Goal: Complete application form

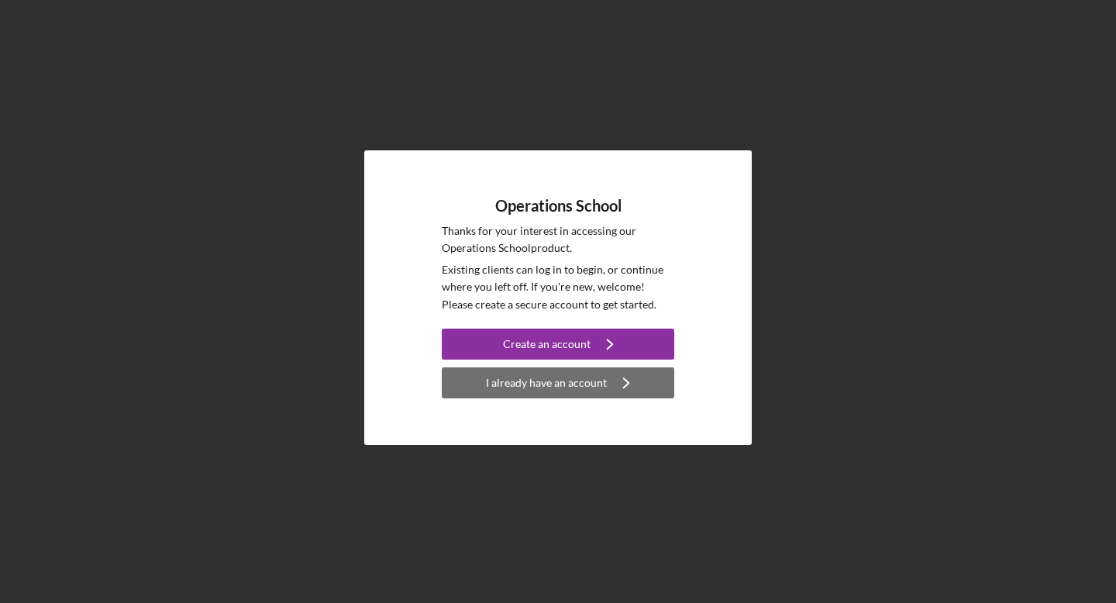
click at [521, 382] on div "I already have an account" at bounding box center [546, 382] width 121 height 31
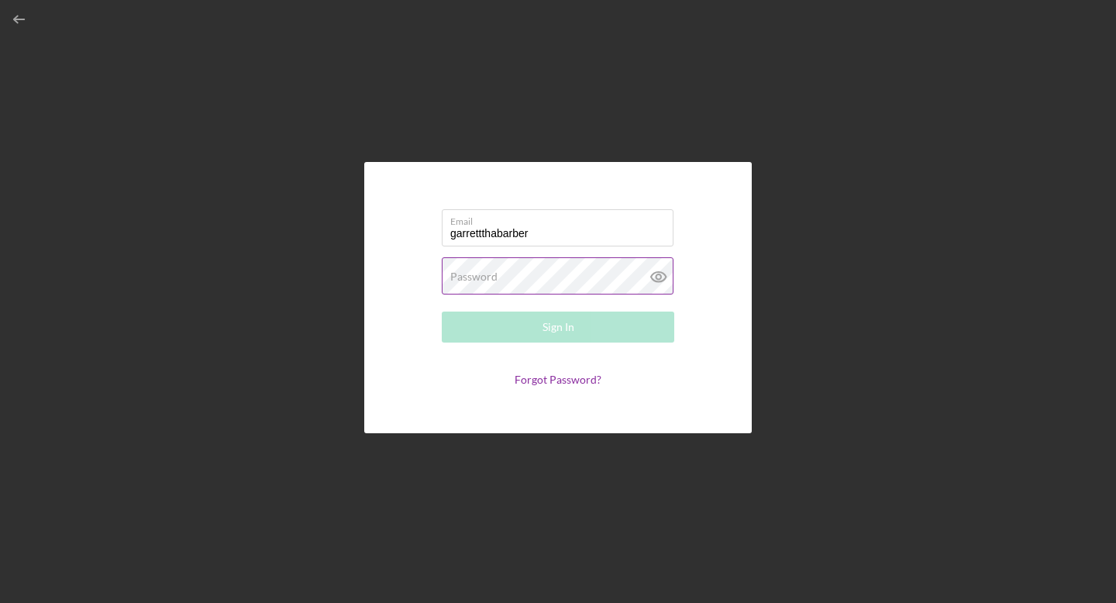
click at [464, 279] on label "Password" at bounding box center [473, 277] width 47 height 12
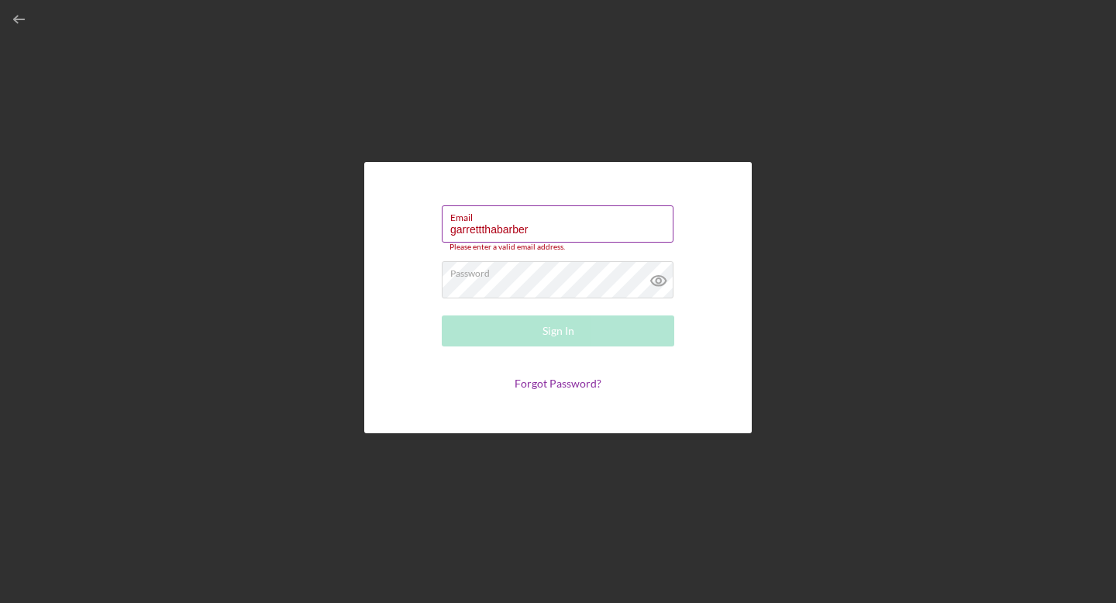
click at [545, 233] on input "garrettthabarber" at bounding box center [558, 223] width 232 height 37
type input "[EMAIL_ADDRESS][DOMAIN_NAME]"
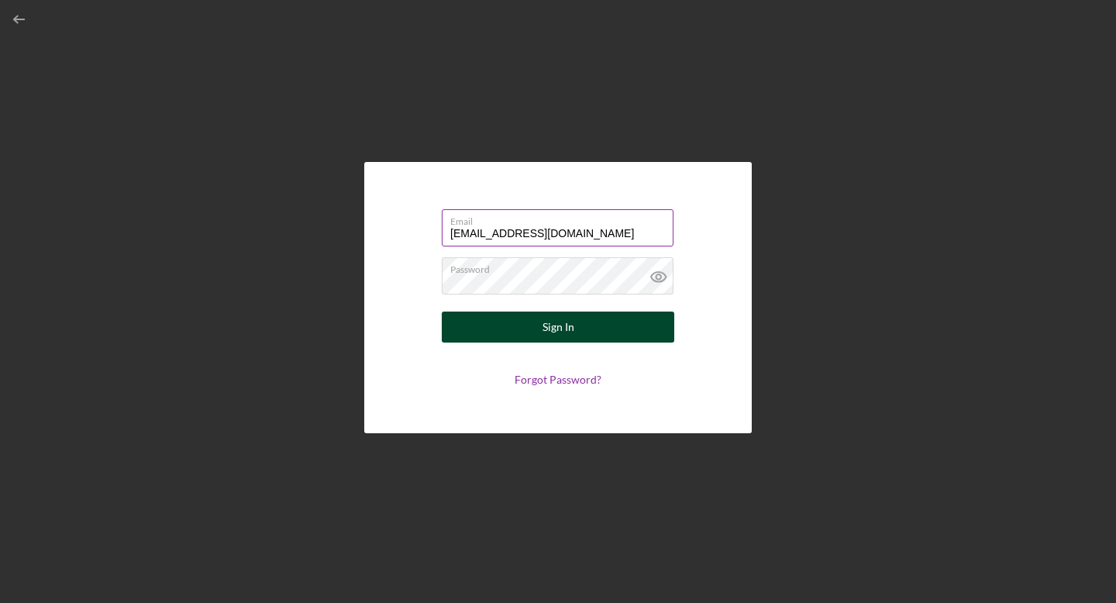
click at [544, 323] on div "Sign In" at bounding box center [559, 327] width 32 height 31
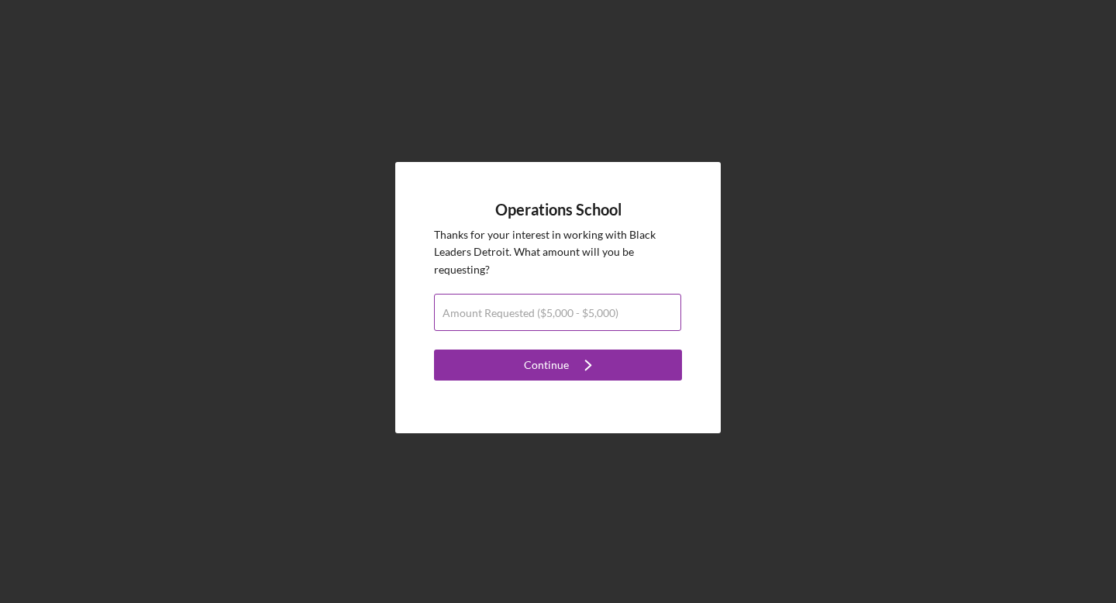
click at [599, 312] on label "Amount Requested ($5,000 - $5,000)" at bounding box center [531, 313] width 176 height 12
click at [599, 312] on input "Amount Requested ($5,000 - $5,000)" at bounding box center [557, 312] width 247 height 37
type input "$5,000"
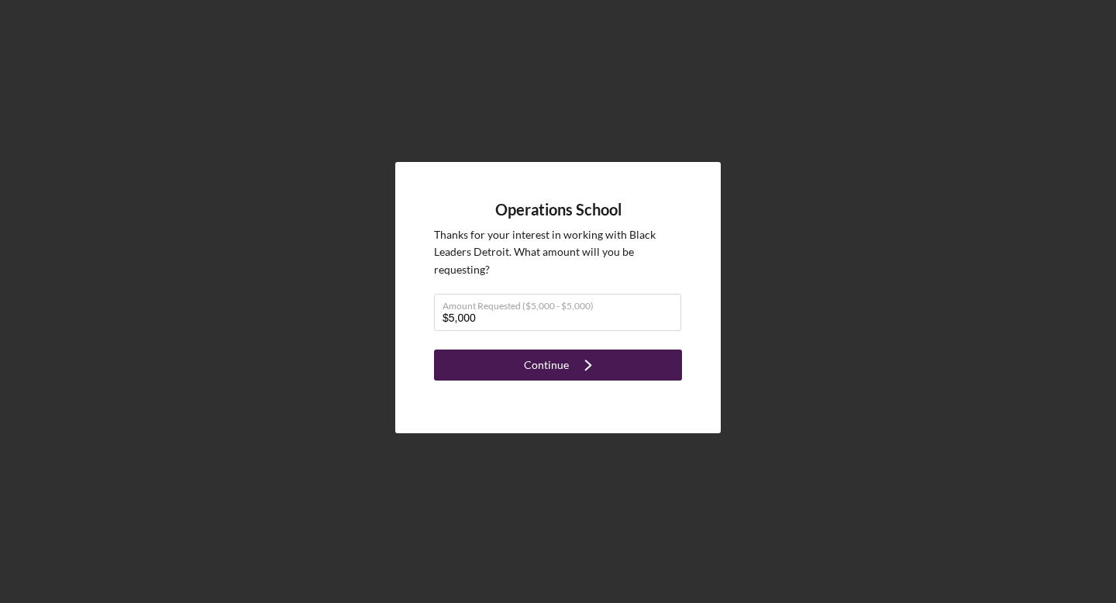
click at [575, 359] on icon "Icon/Navigate" at bounding box center [588, 365] width 39 height 39
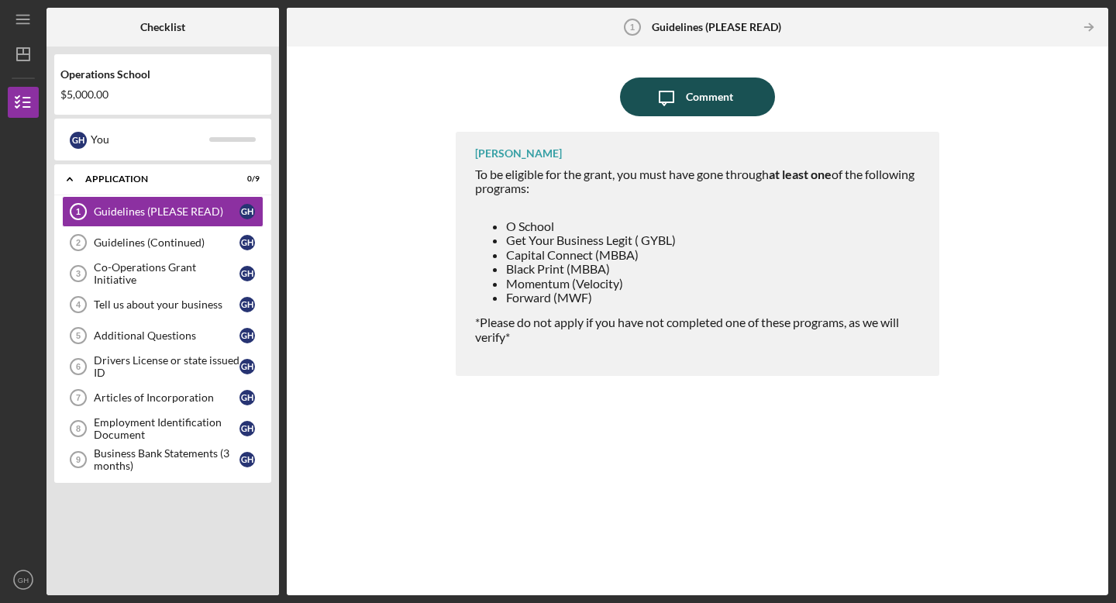
click at [715, 91] on div "Comment" at bounding box center [709, 97] width 47 height 39
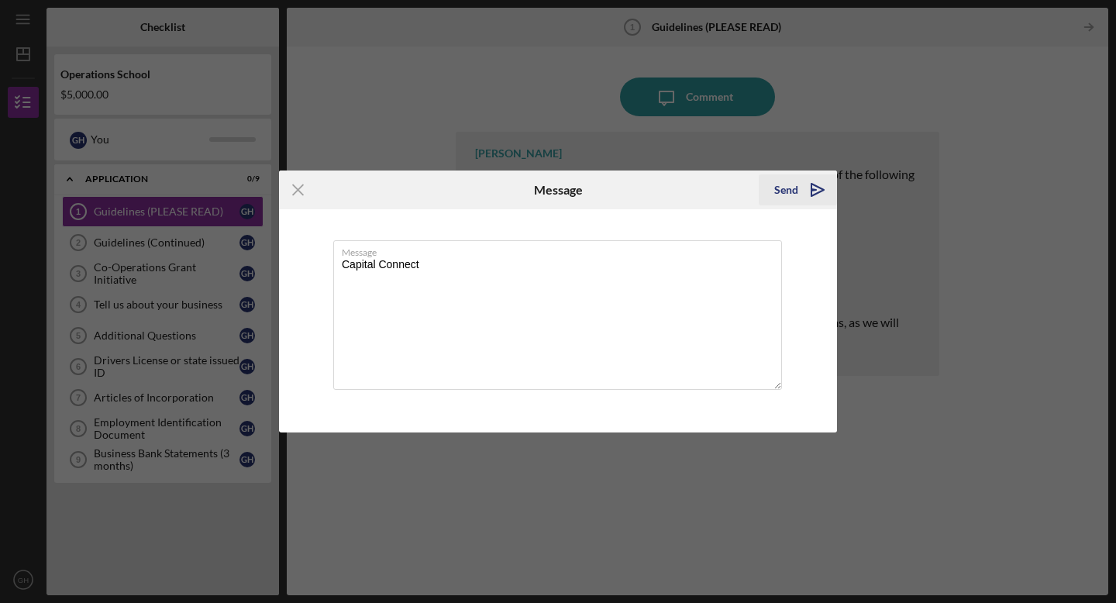
type textarea "Capital Connect"
click at [800, 190] on icon "Icon/icon-invite-send" at bounding box center [817, 190] width 39 height 39
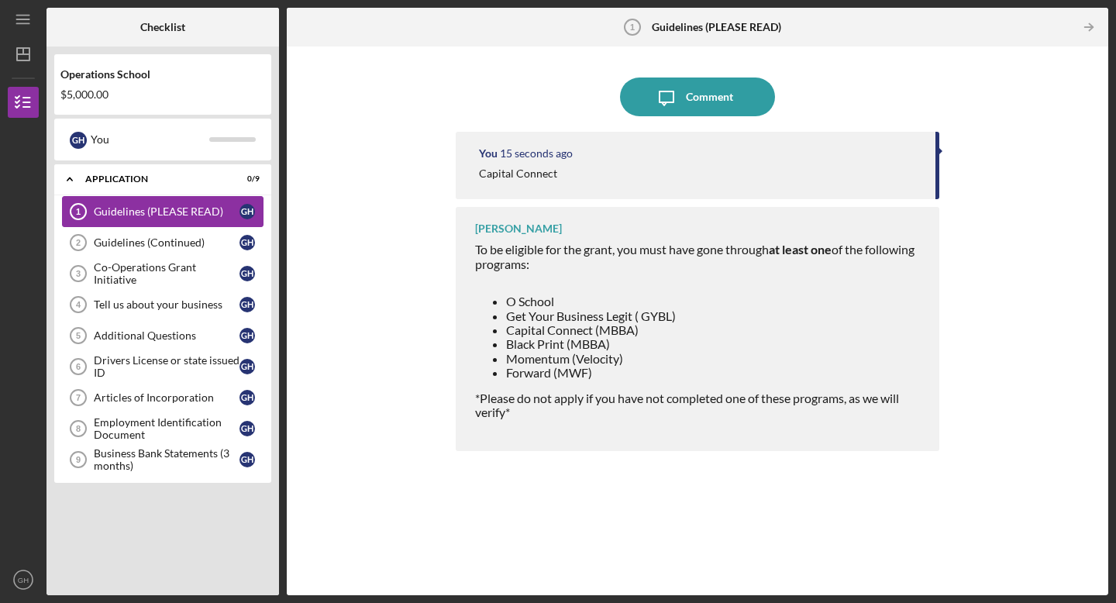
click at [179, 207] on div "Guidelines (PLEASE READ)" at bounding box center [167, 211] width 146 height 12
click at [474, 268] on div "[PERSON_NAME] To be eligible for the grant, you must have gone through at least…" at bounding box center [698, 329] width 484 height 244
click at [504, 164] on div "You 17 seconds ago Capital Connect" at bounding box center [698, 165] width 484 height 67
click at [939, 157] on div "You 19 seconds ago Capital Connect" at bounding box center [698, 165] width 484 height 67
click at [165, 243] on div "Guidelines (Continued)" at bounding box center [167, 242] width 146 height 12
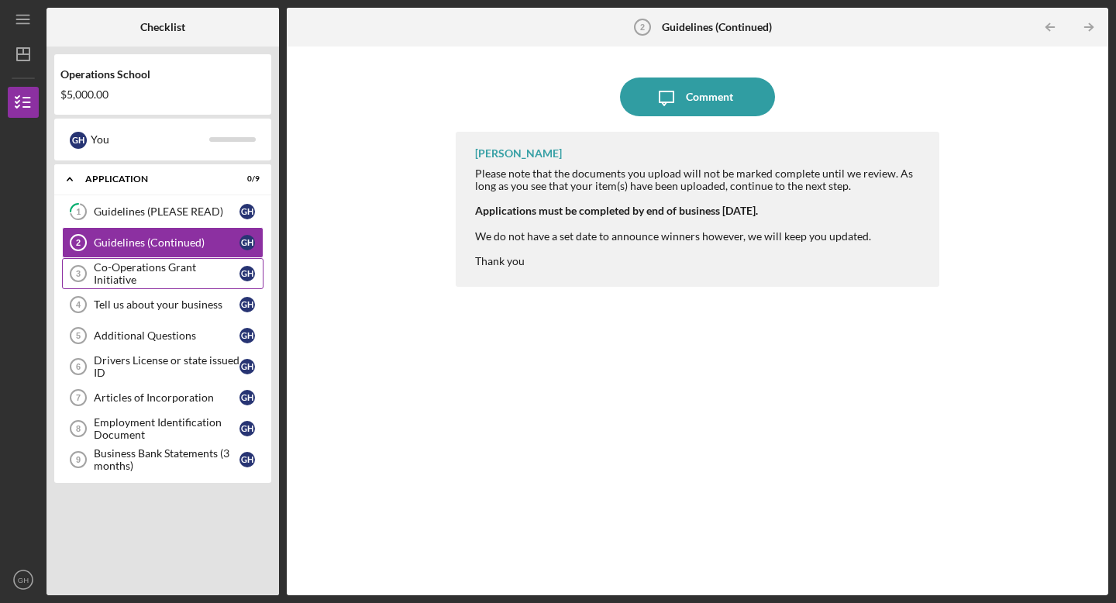
click at [172, 271] on div "Co-Operations Grant Initiative" at bounding box center [167, 273] width 146 height 25
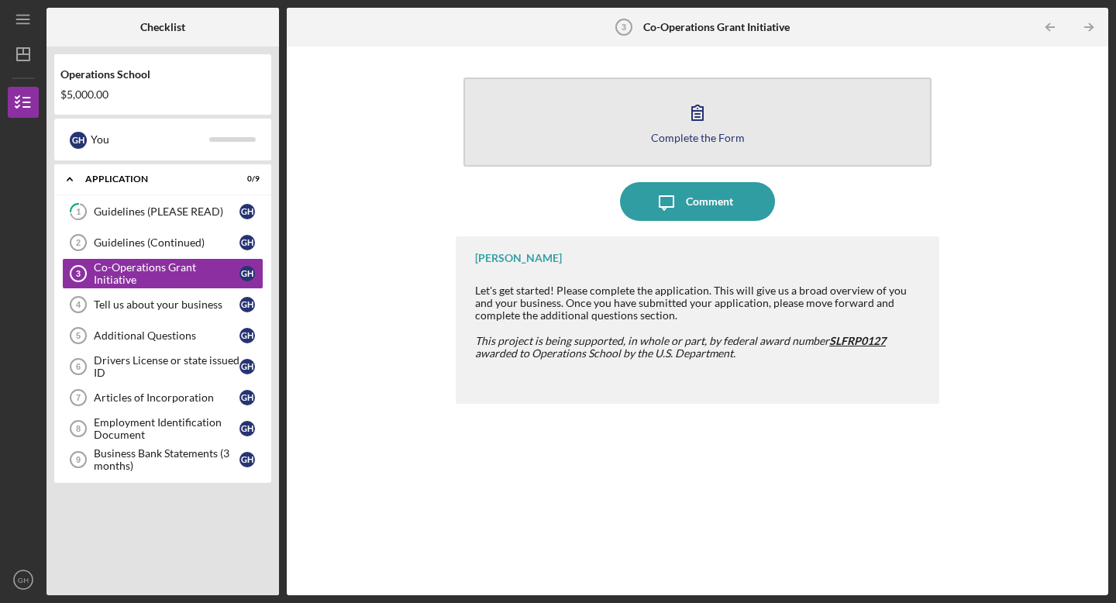
click at [588, 127] on button "Complete the Form Form" at bounding box center [698, 122] width 468 height 89
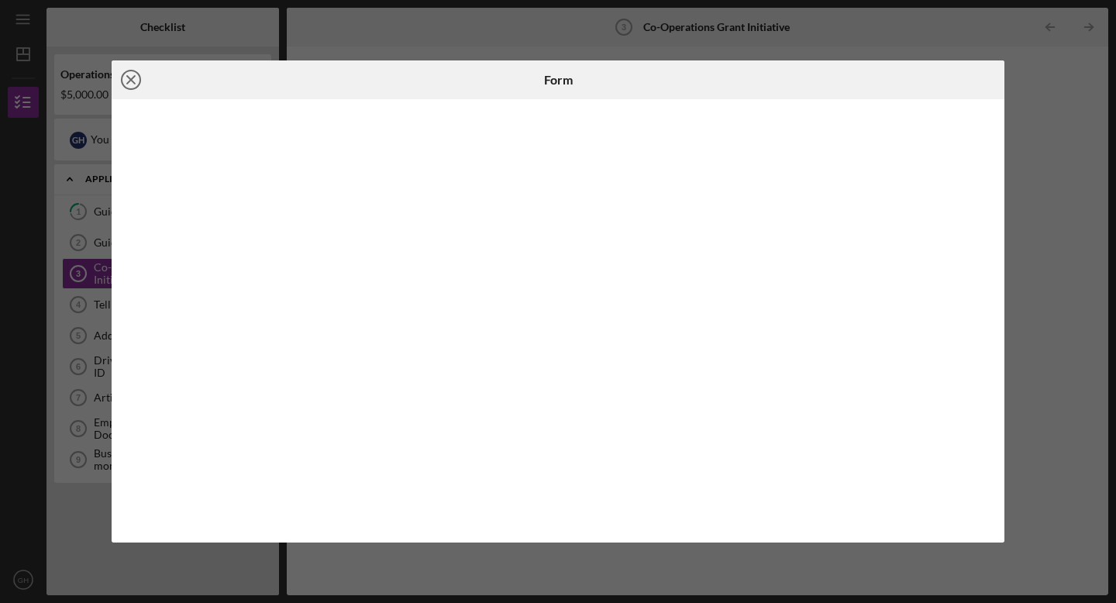
click at [123, 81] on icon "Icon/Close" at bounding box center [131, 79] width 39 height 39
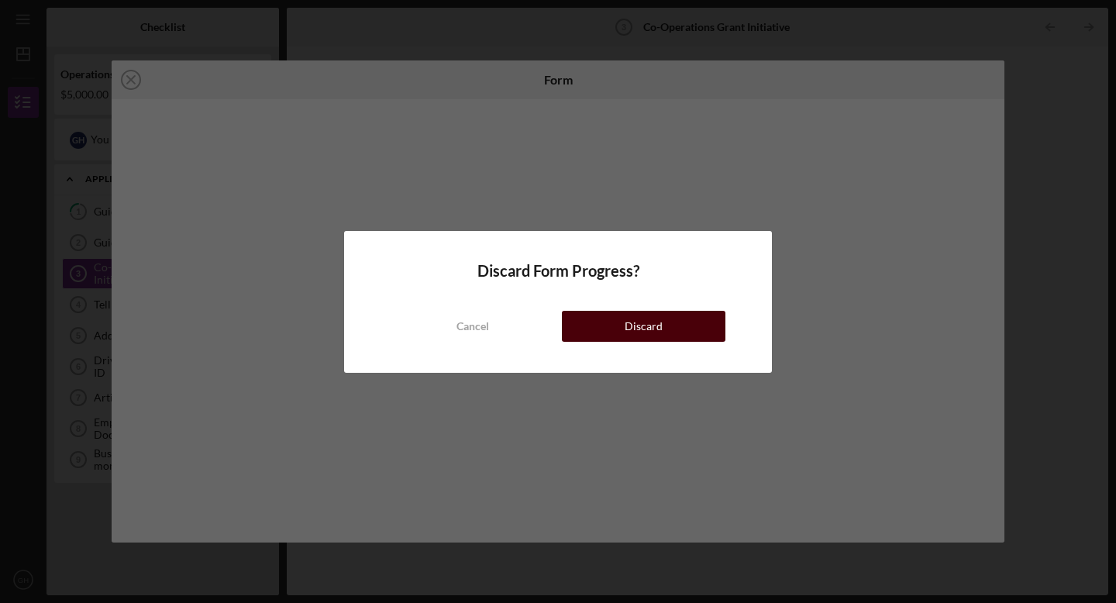
click at [602, 323] on button "Discard" at bounding box center [644, 326] width 164 height 31
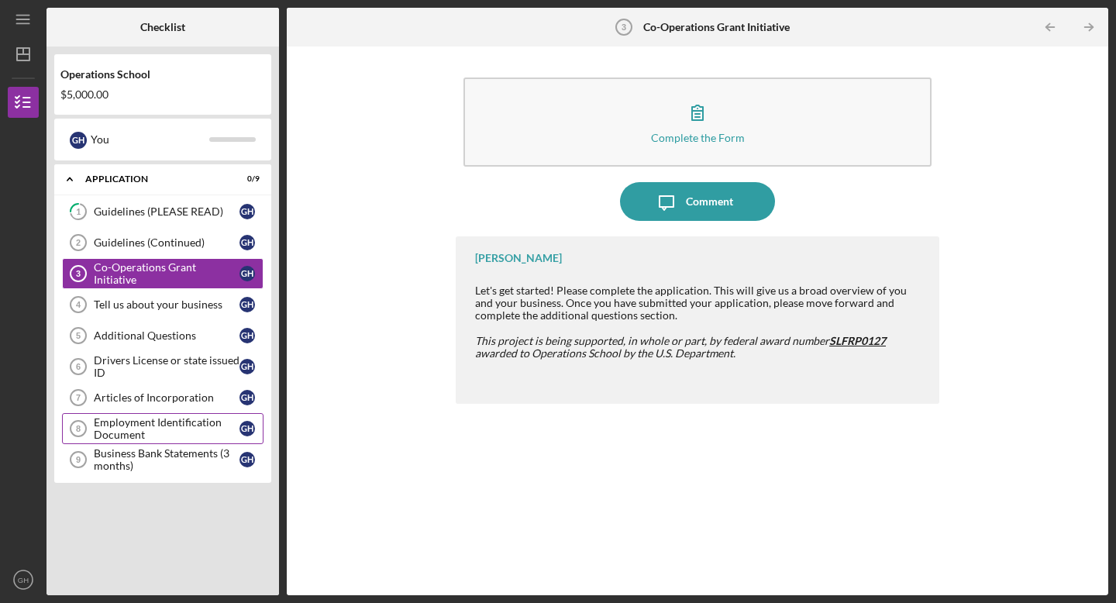
click at [163, 434] on div "Employment Identification Document" at bounding box center [167, 428] width 146 height 25
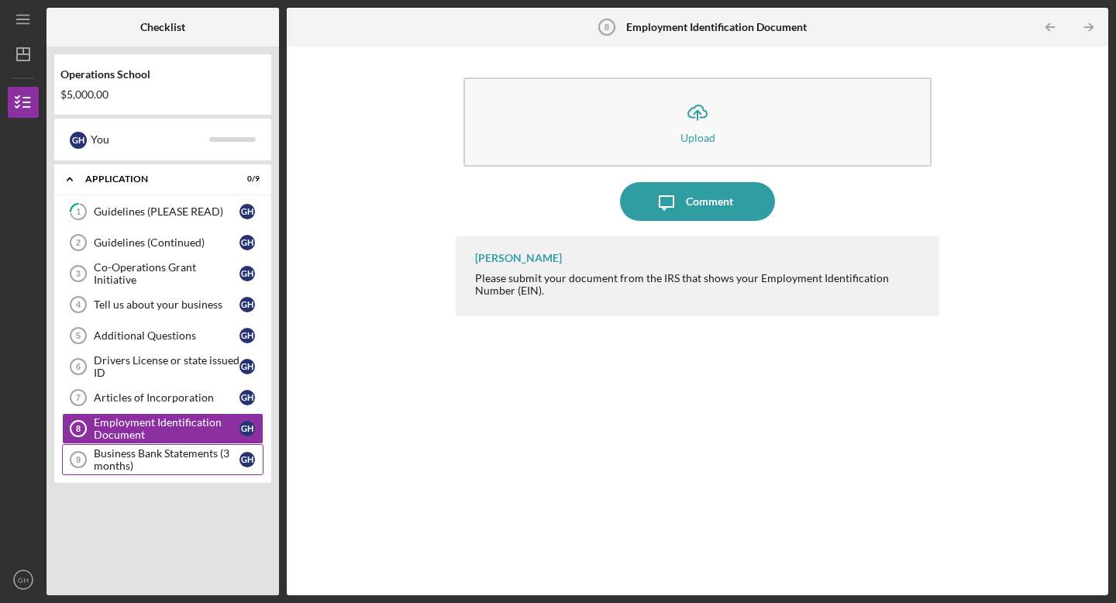
click at [161, 457] on div "Business Bank Statements (3 months)" at bounding box center [167, 459] width 146 height 25
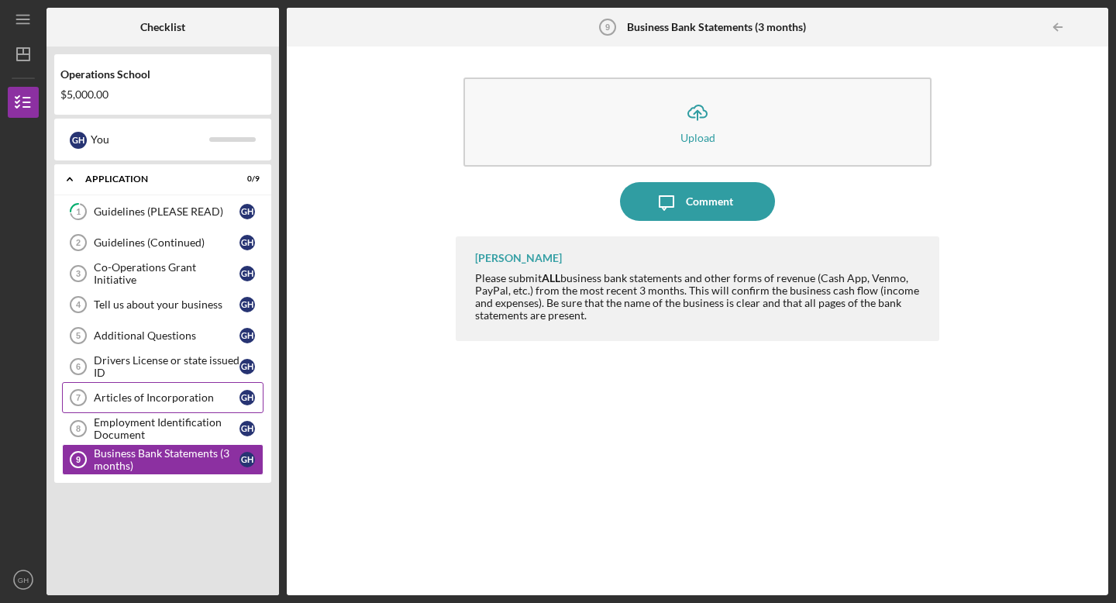
click at [148, 395] on div "Articles of Incorporation" at bounding box center [167, 397] width 146 height 12
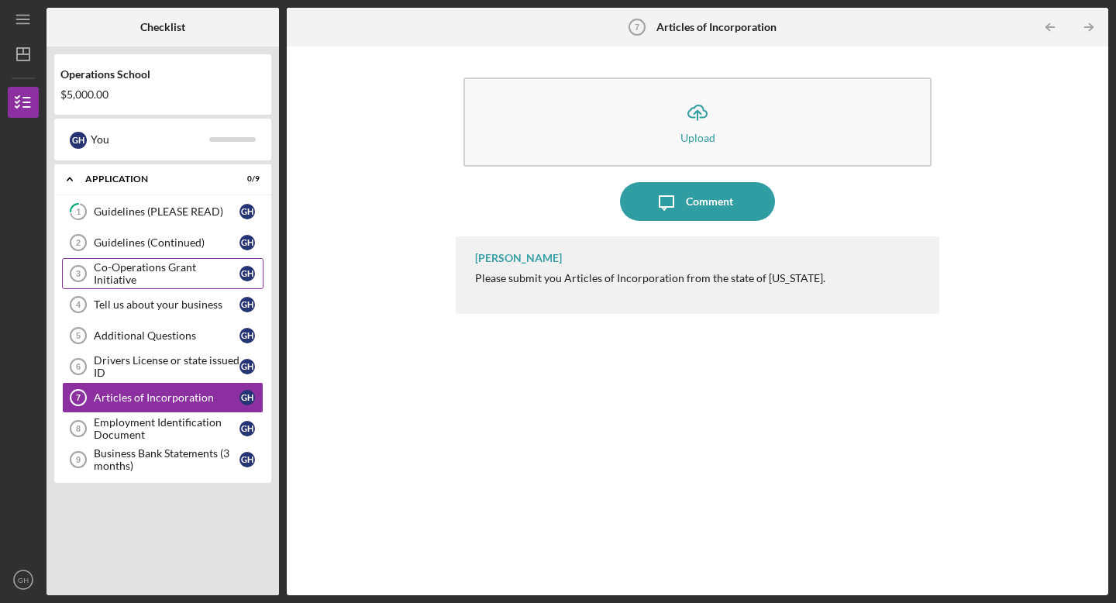
click at [164, 268] on div "Co-Operations Grant Initiative" at bounding box center [167, 273] width 146 height 25
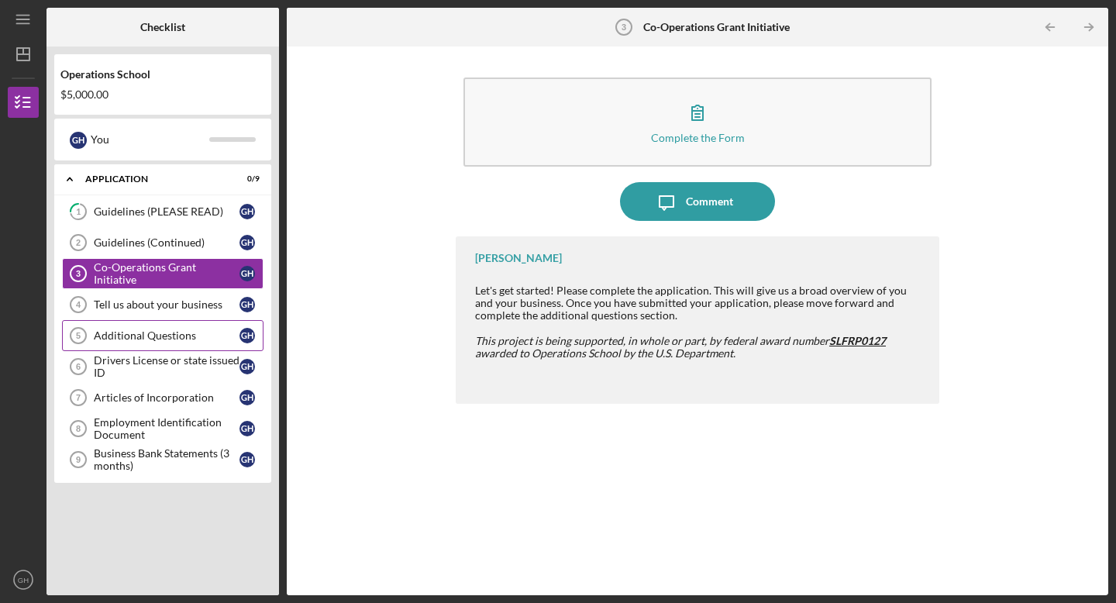
click at [140, 331] on div "Additional Questions" at bounding box center [167, 335] width 146 height 12
